Goal: Transaction & Acquisition: Purchase product/service

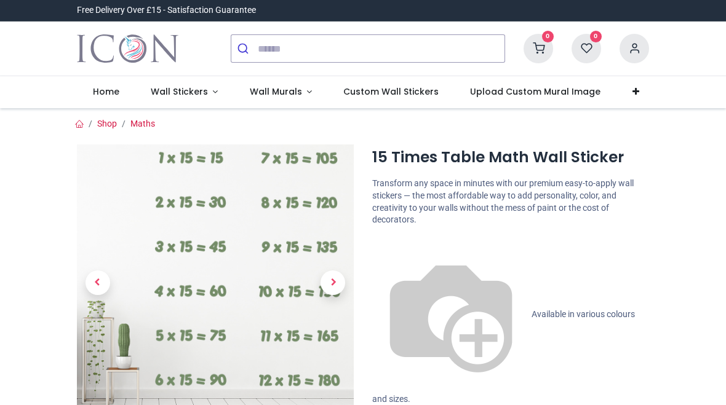
click at [270, 304] on img at bounding box center [215, 283] width 277 height 277
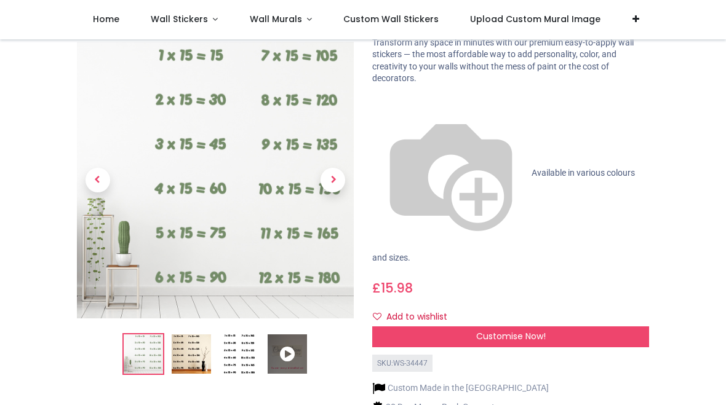
scroll to position [64, 0]
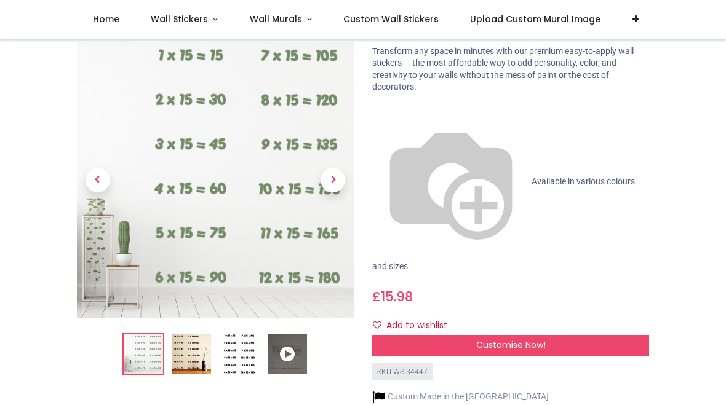
click at [204, 339] on img at bounding box center [191, 354] width 39 height 39
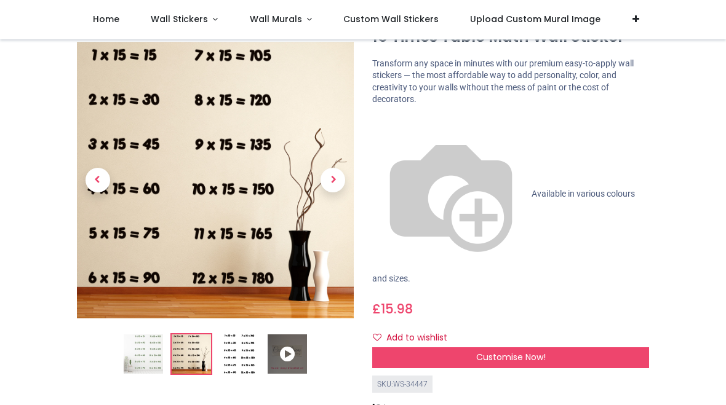
scroll to position [53, 0]
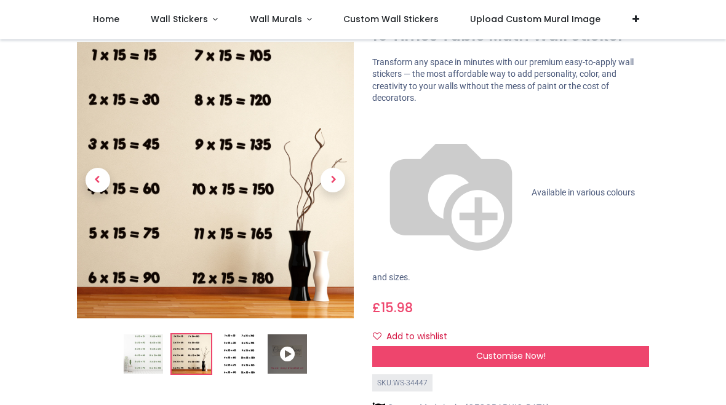
click at [161, 341] on img at bounding box center [143, 354] width 39 height 39
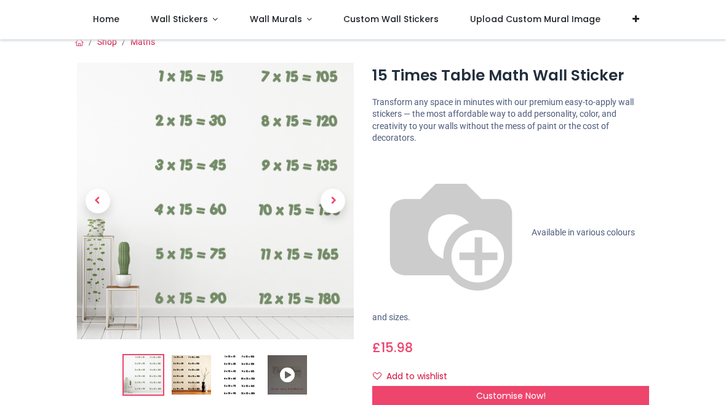
scroll to position [12, 0]
